Goal: Use online tool/utility: Use online tool/utility

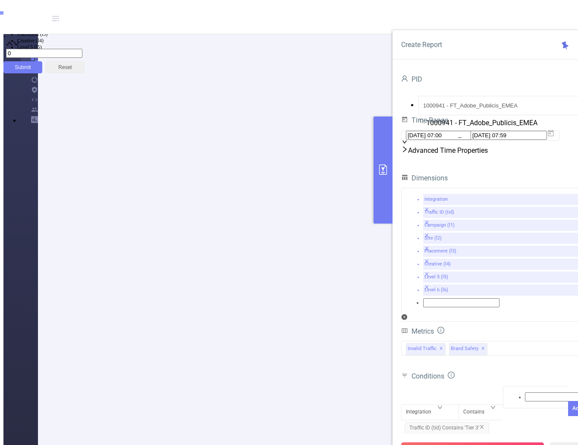
click at [466, 442] on button "Run Report" at bounding box center [472, 450] width 143 height 16
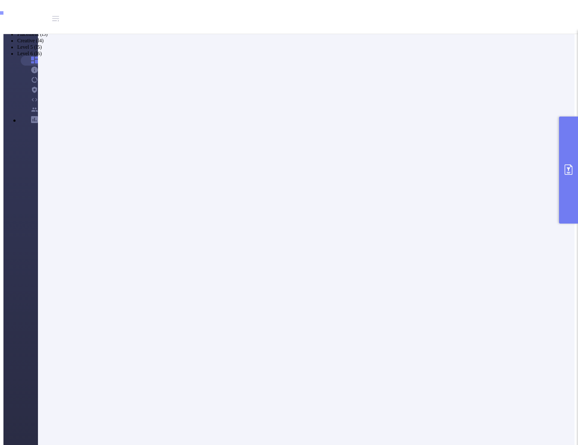
scroll to position [0, 267]
click at [566, 193] on button "primary" at bounding box center [568, 170] width 19 height 107
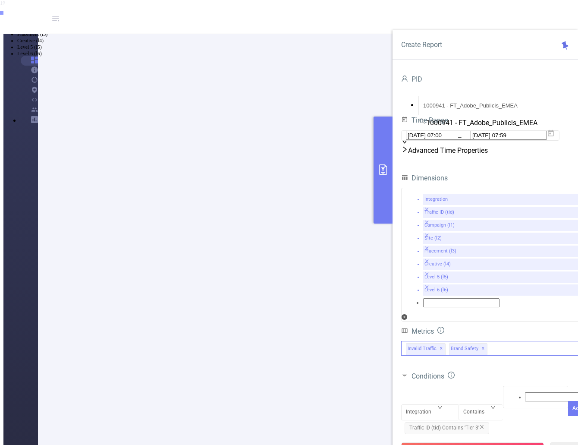
click at [505, 341] on div "Invalid Traffic ✕ Brand Safety ✕" at bounding box center [494, 348] width 186 height 15
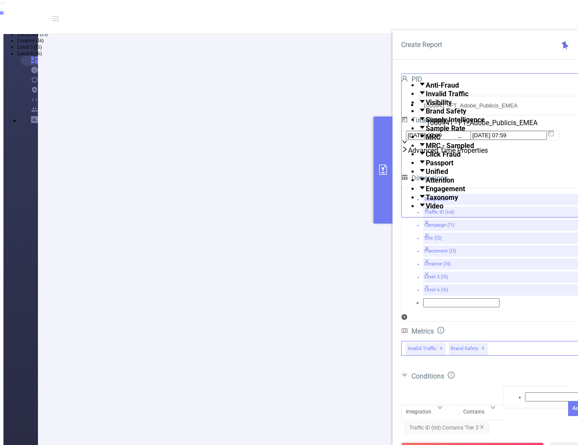
click at [419, 202] on li "Taxonomy" at bounding box center [503, 197] width 168 height 9
click at [426, 202] on span at bounding box center [426, 197] width 0 height 8
click at [492, 442] on button "Run Report" at bounding box center [472, 450] width 143 height 16
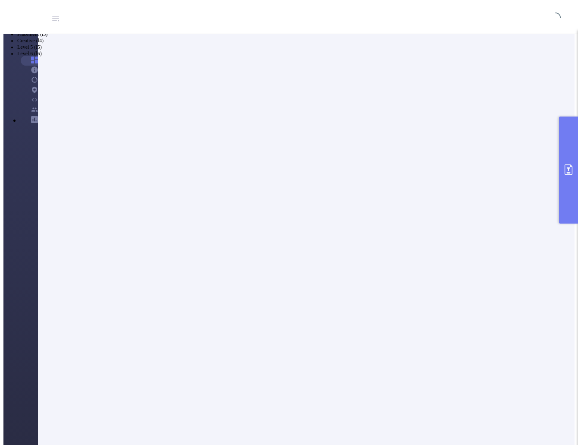
scroll to position [30, 0]
click at [568, 177] on button "primary" at bounding box center [568, 170] width 19 height 107
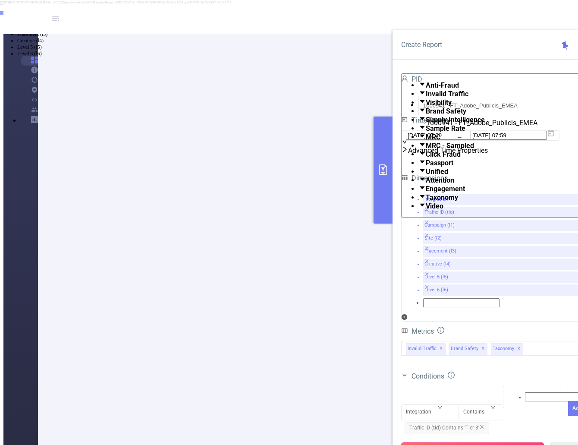
click at [472, 442] on button "Run Report" at bounding box center [472, 450] width 143 height 16
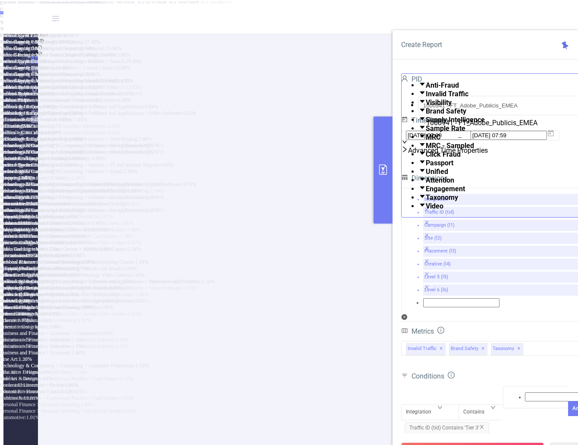
scroll to position [145, 0]
